Goal: Task Accomplishment & Management: Manage account settings

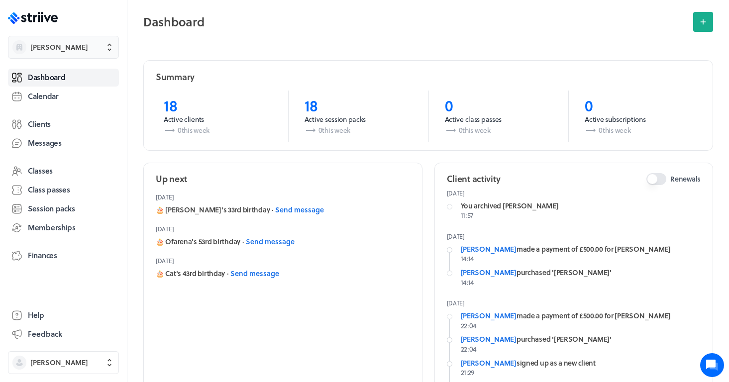
click at [72, 47] on span "Amanda Bentinck" at bounding box center [59, 47] width 58 height 10
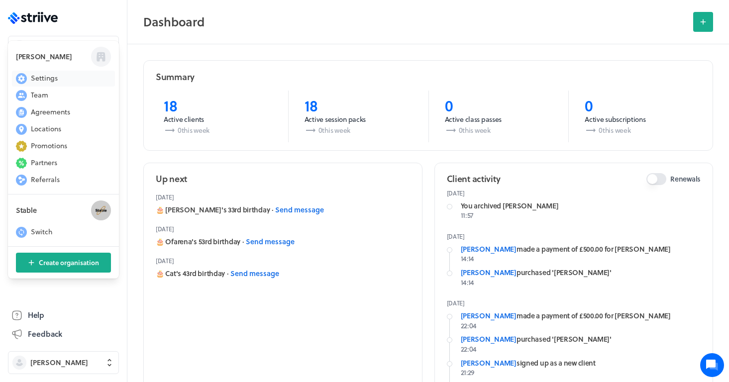
click at [54, 84] on button "Settings" at bounding box center [63, 79] width 103 height 16
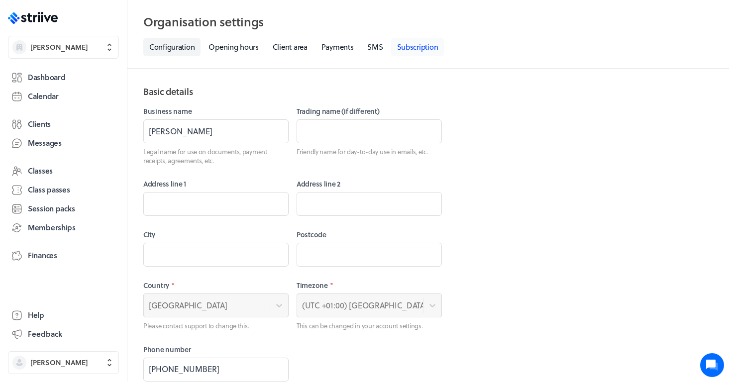
click at [429, 46] on link "Subscription" at bounding box center [417, 47] width 53 height 18
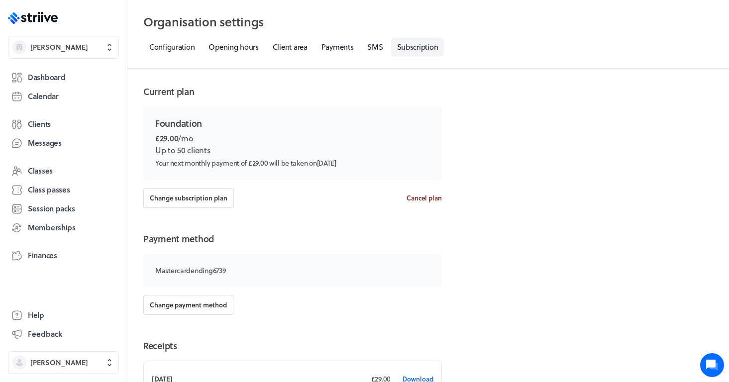
click at [422, 200] on span "Cancel plan" at bounding box center [424, 198] width 35 height 9
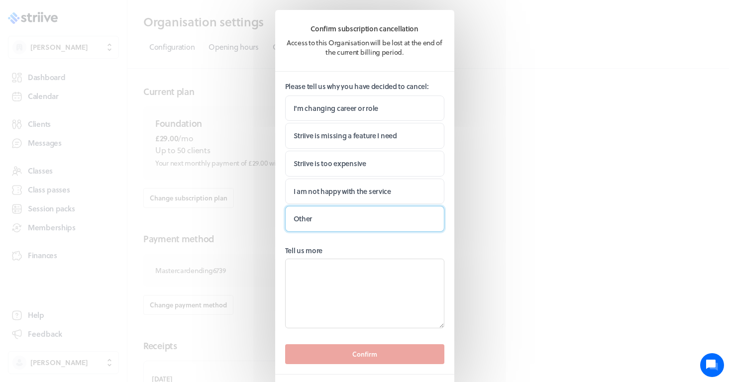
click at [373, 207] on label "Other" at bounding box center [364, 219] width 159 height 26
click at [0, 0] on input "Other" at bounding box center [0, 0] width 0 height 0
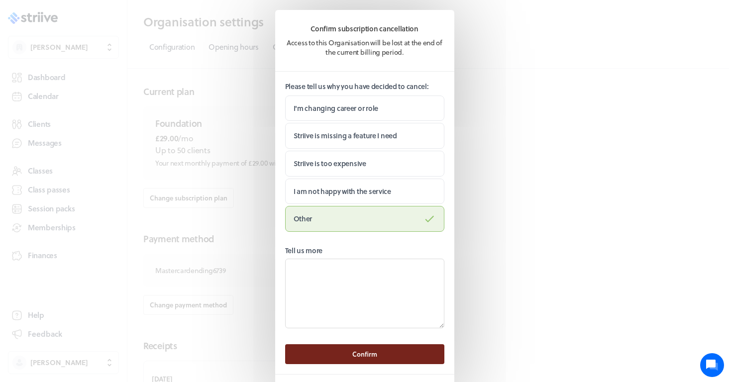
click at [369, 350] on span "Confirm" at bounding box center [364, 354] width 25 height 9
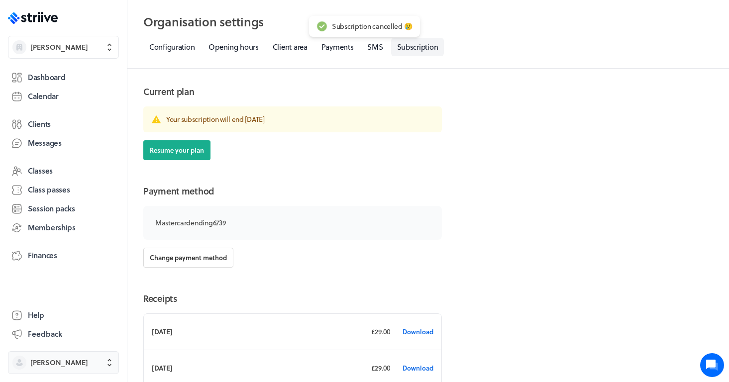
click at [81, 365] on span "Mandy Bentinck" at bounding box center [59, 363] width 58 height 10
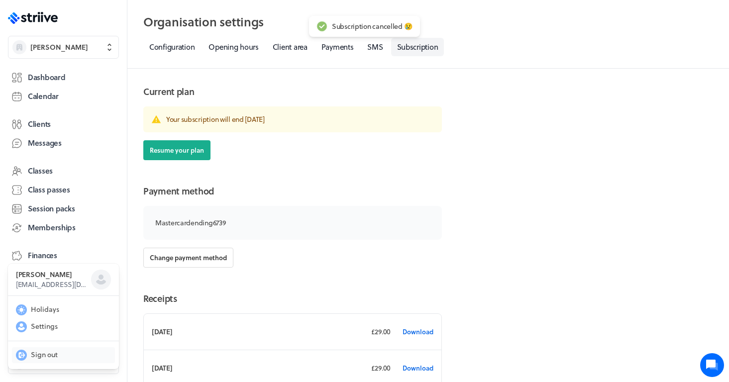
click at [45, 350] on span "Sign out" at bounding box center [44, 355] width 27 height 10
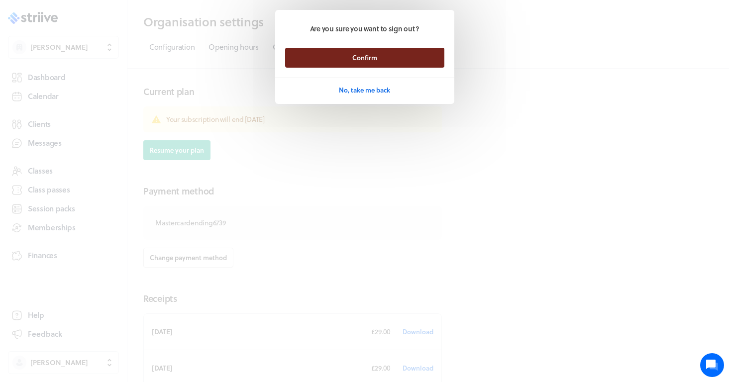
click at [403, 51] on button "Confirm" at bounding box center [364, 58] width 159 height 20
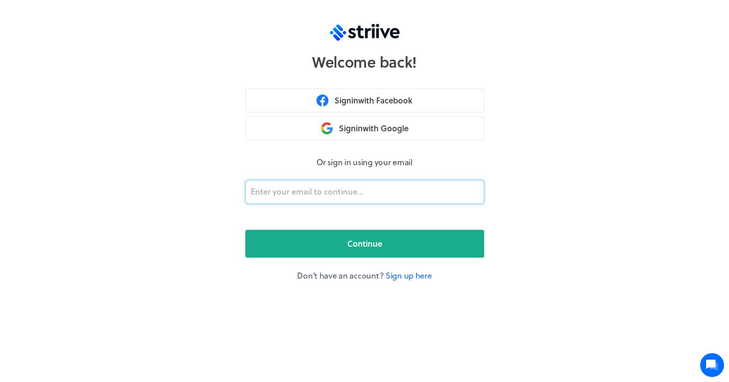
click at [295, 194] on input "email" at bounding box center [364, 192] width 239 height 24
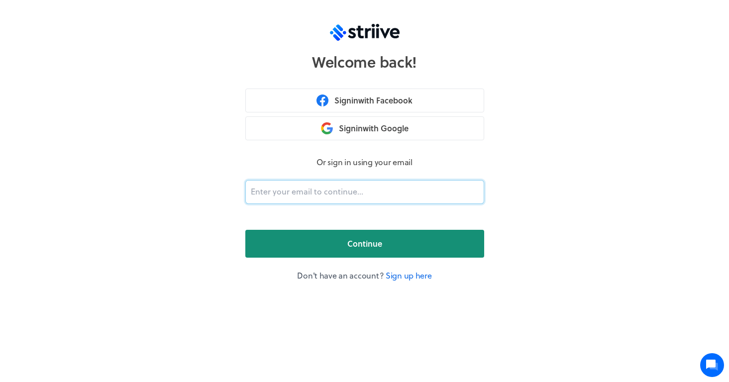
type input "[PERSON_NAME][EMAIL_ADDRESS][DOMAIN_NAME]"
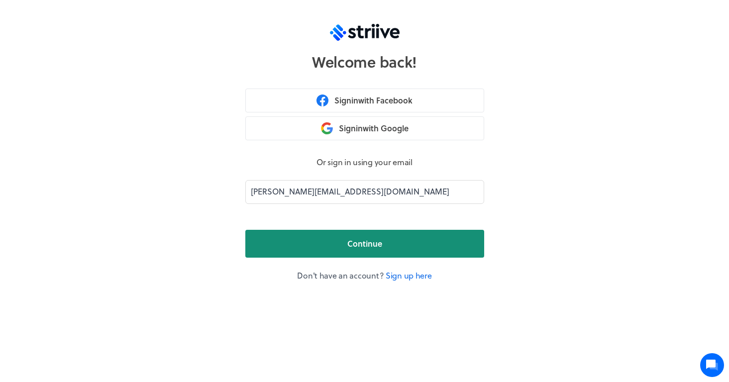
click at [346, 244] on button "Continue" at bounding box center [364, 244] width 239 height 28
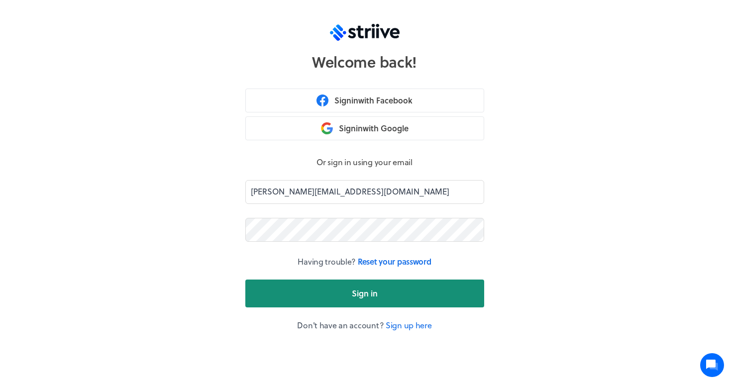
click at [354, 300] on button "Sign in" at bounding box center [364, 294] width 239 height 28
